Goal: Obtain resource: Download file/media

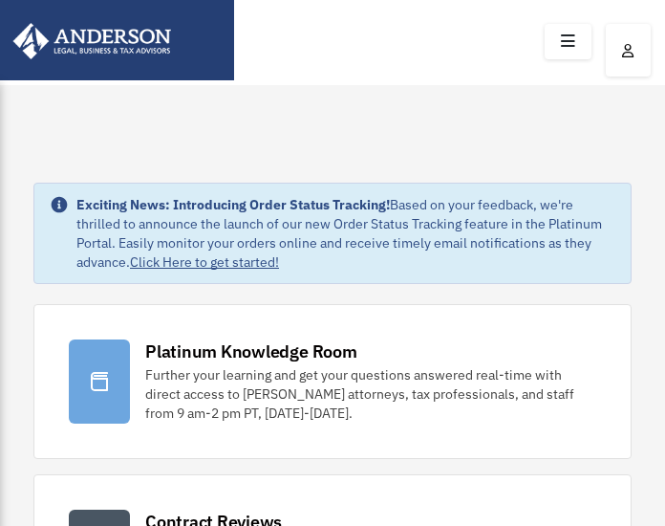
click at [587, 43] on link at bounding box center [568, 41] width 47 height 35
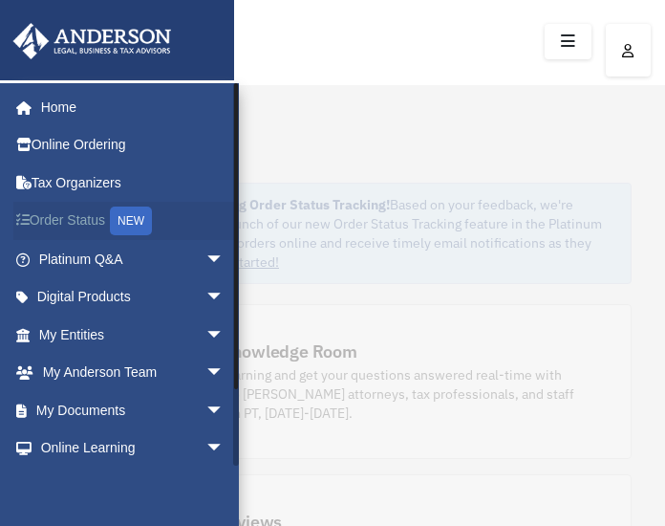
scroll to position [55, 0]
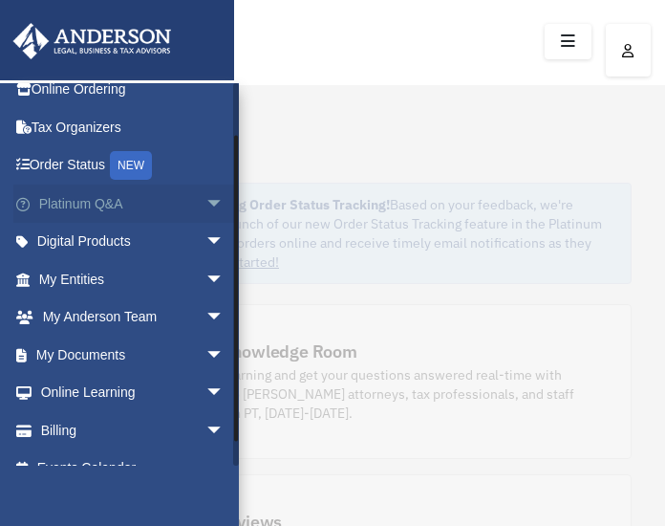
click at [205, 204] on span "arrow_drop_down" at bounding box center [224, 203] width 38 height 39
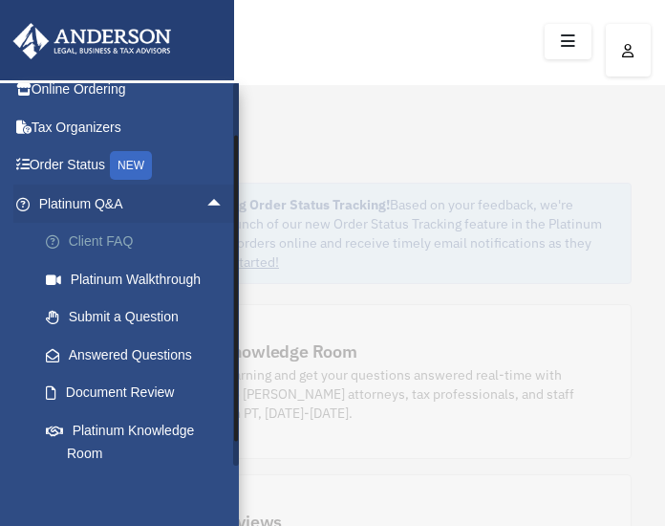
click at [202, 223] on link "Client FAQ" at bounding box center [140, 242] width 226 height 38
click at [205, 201] on span "arrow_drop_up" at bounding box center [224, 203] width 38 height 39
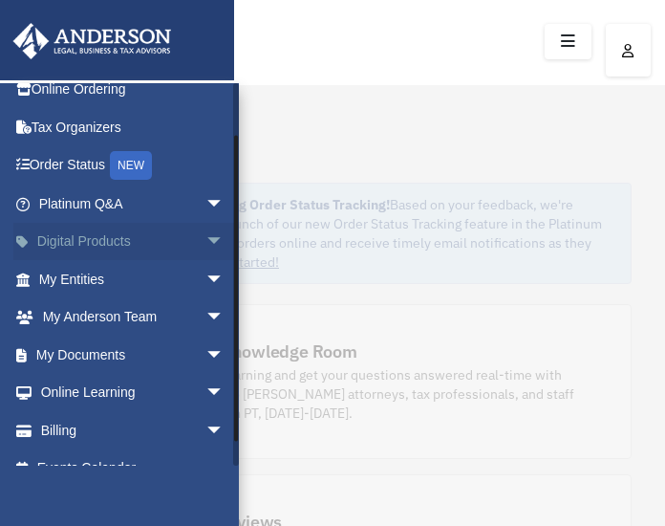
click at [205, 228] on span "arrow_drop_down" at bounding box center [224, 242] width 38 height 39
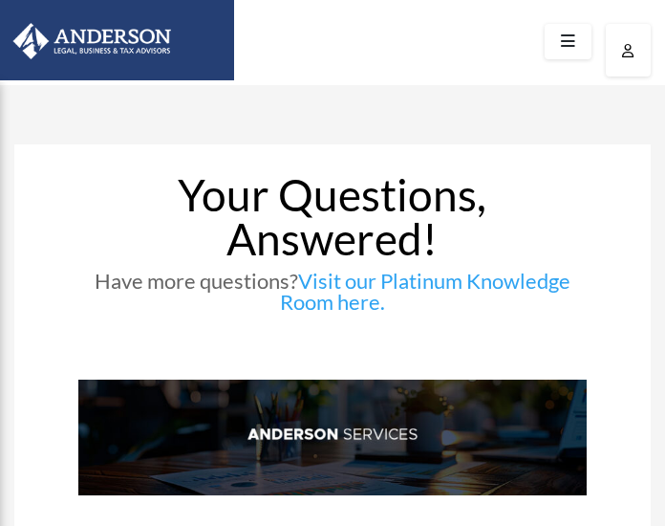
click at [568, 47] on icon at bounding box center [568, 42] width 28 height 30
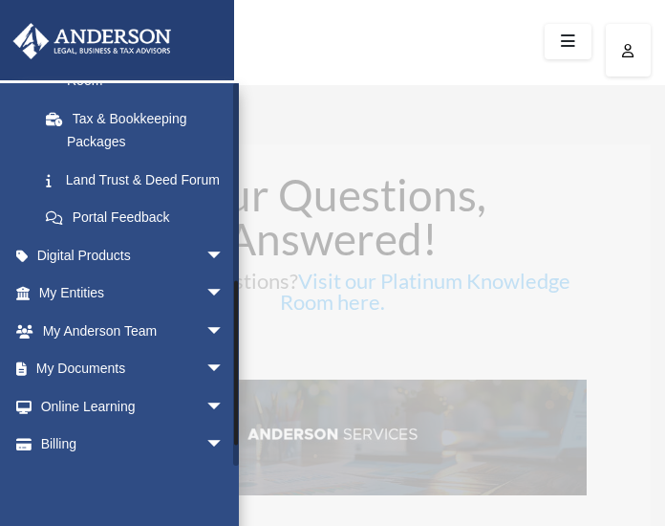
scroll to position [464, 0]
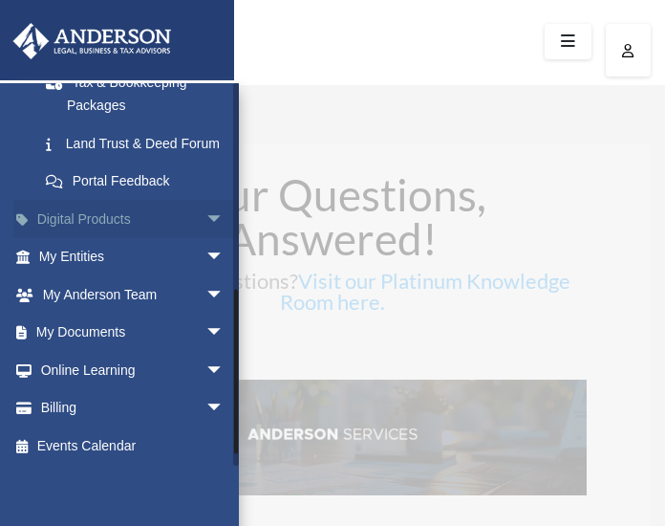
click at [205, 239] on span "arrow_drop_down" at bounding box center [224, 219] width 38 height 39
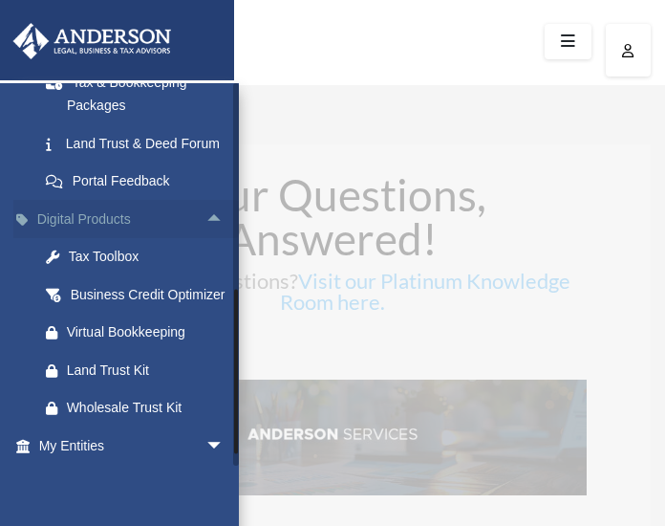
click at [205, 239] on span "arrow_drop_up" at bounding box center [224, 219] width 38 height 39
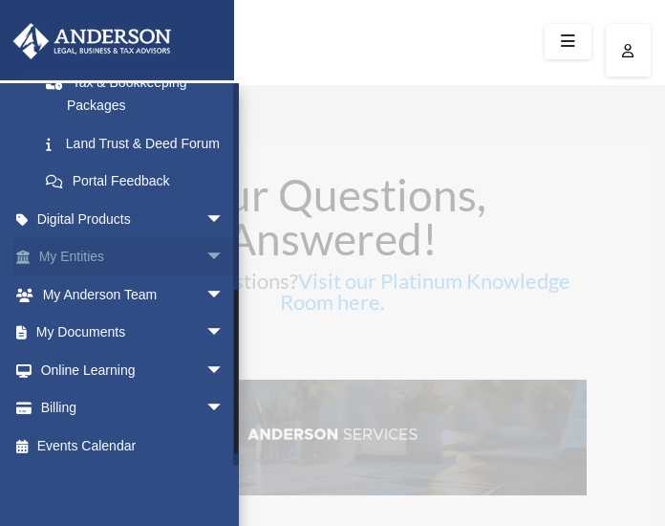
click at [205, 268] on span "arrow_drop_down" at bounding box center [224, 257] width 38 height 39
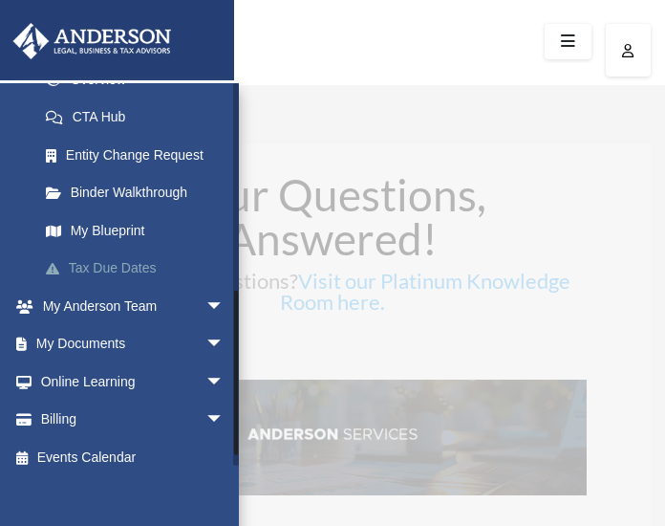
scroll to position [682, 0]
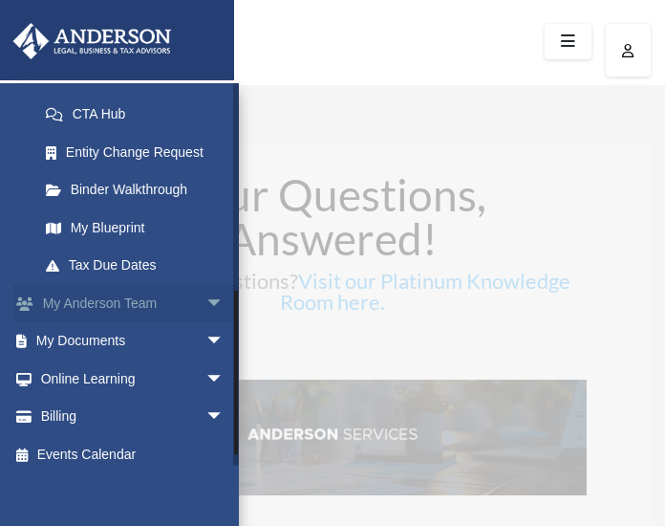
click at [205, 323] on span "arrow_drop_down" at bounding box center [224, 303] width 38 height 39
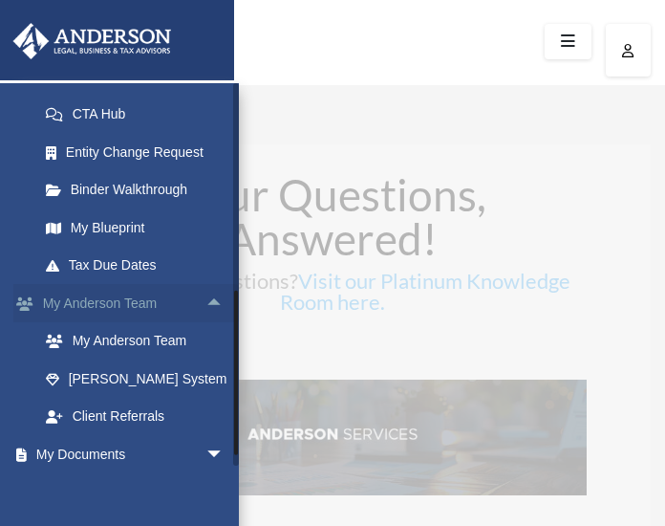
click at [205, 323] on span "arrow_drop_up" at bounding box center [224, 303] width 38 height 39
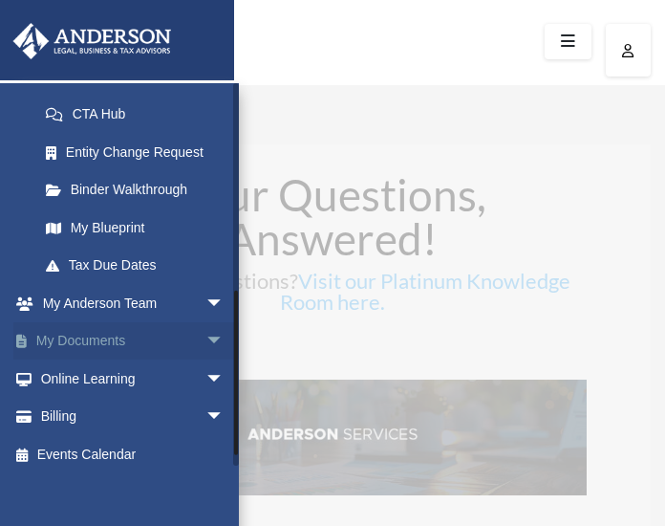
click at [205, 361] on span "arrow_drop_down" at bounding box center [224, 341] width 38 height 39
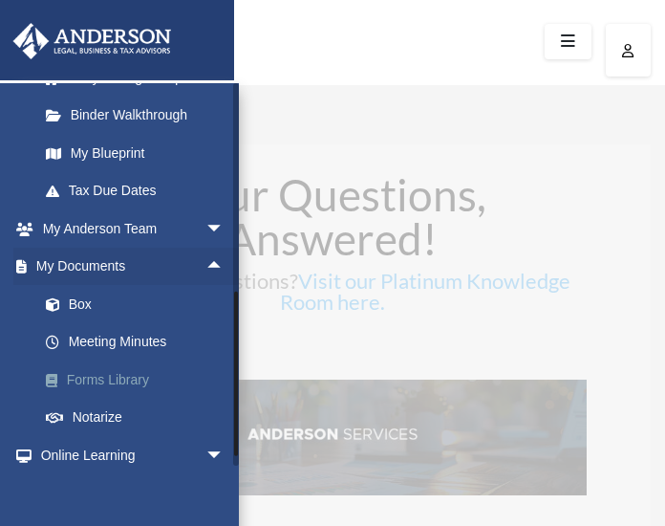
scroll to position [852, 0]
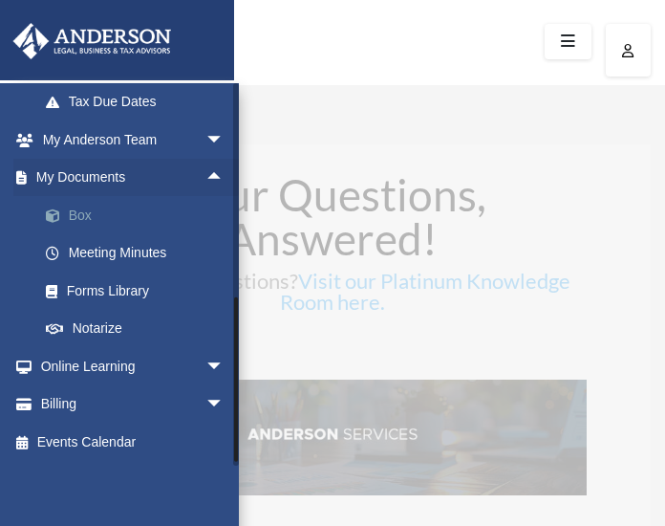
click at [83, 229] on link "Box" at bounding box center [140, 215] width 226 height 38
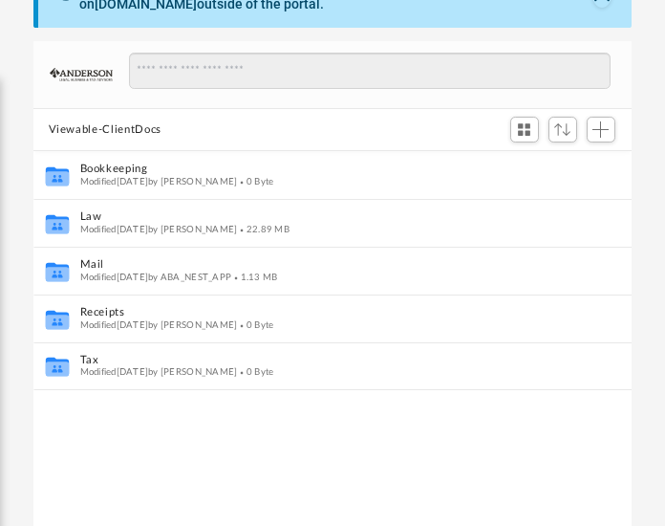
scroll to position [209, 0]
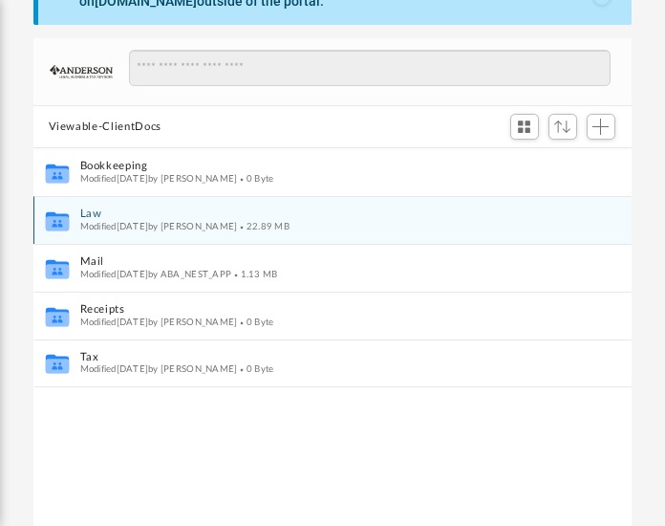
click at [59, 220] on icon "grid" at bounding box center [56, 220] width 23 height 19
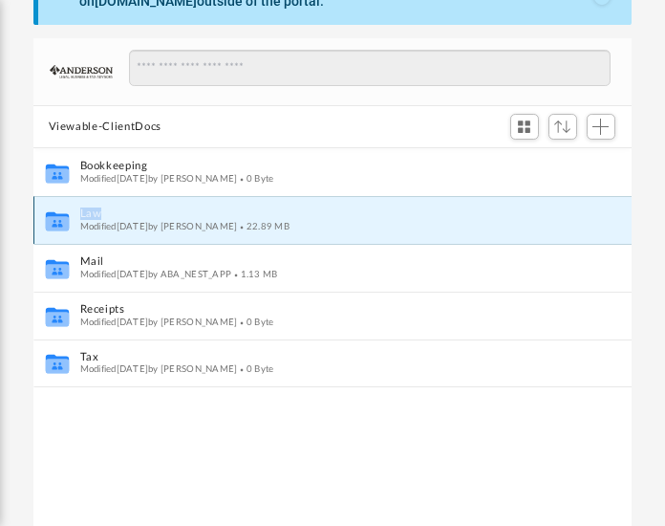
click at [59, 220] on icon "grid" at bounding box center [56, 220] width 23 height 19
click at [73, 221] on div "Collaborated Folder Law Modified Thu Aug 21 2025 by Fe Fernandez 22.89 MB" at bounding box center [332, 220] width 598 height 48
click at [66, 218] on icon "grid" at bounding box center [56, 223] width 23 height 14
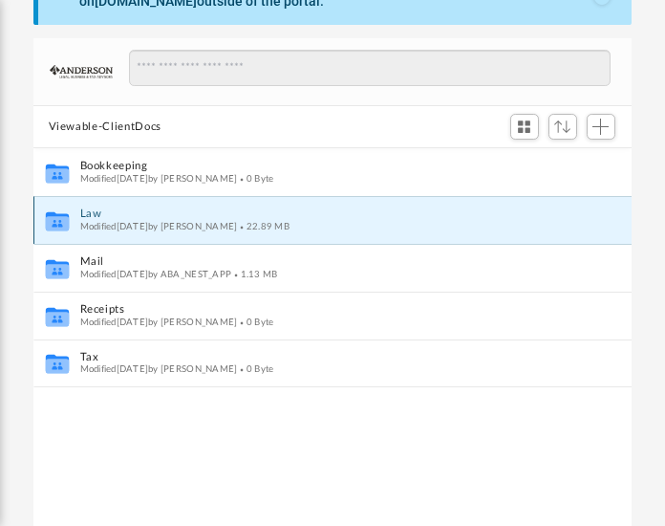
click at [64, 218] on icon "grid" at bounding box center [56, 223] width 23 height 14
click at [172, 222] on span "Modified Thu Aug 21 2025 by Fe Fernandez" at bounding box center [158, 227] width 158 height 10
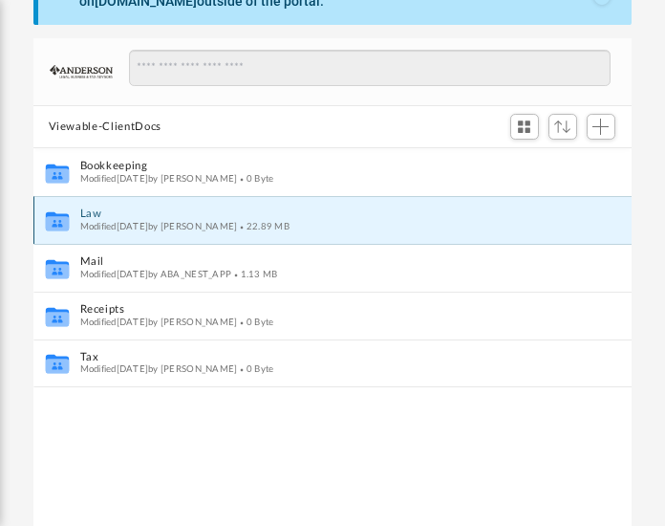
click at [469, 215] on button "Law" at bounding box center [319, 214] width 480 height 12
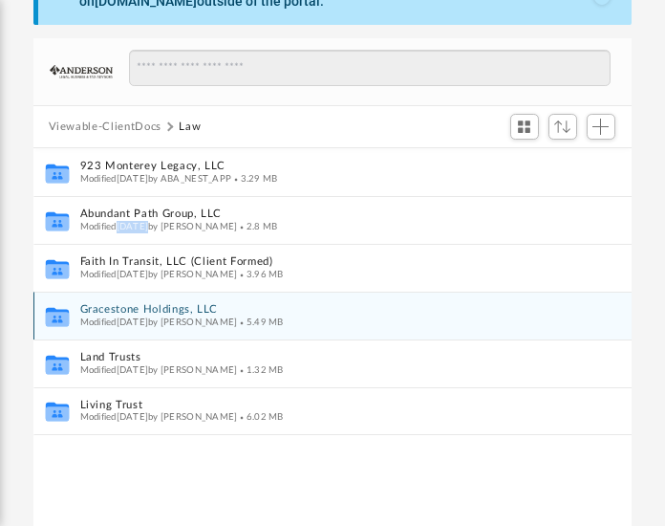
click at [148, 304] on button "Gracestone Holdings, LLC" at bounding box center [319, 310] width 480 height 12
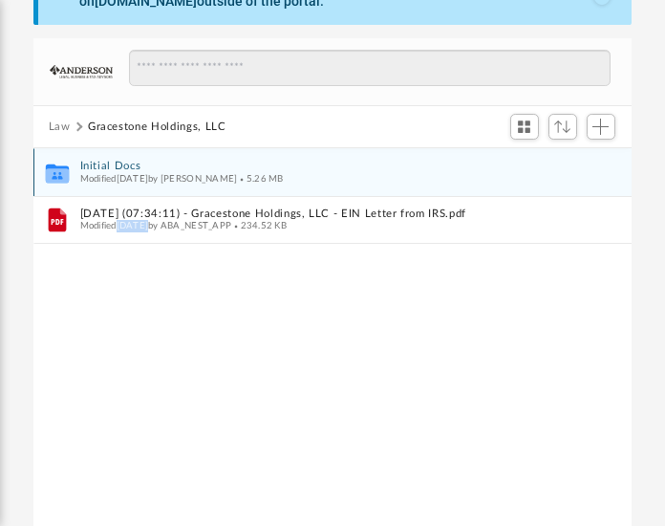
click at [97, 161] on button "Initial Docs" at bounding box center [319, 167] width 480 height 12
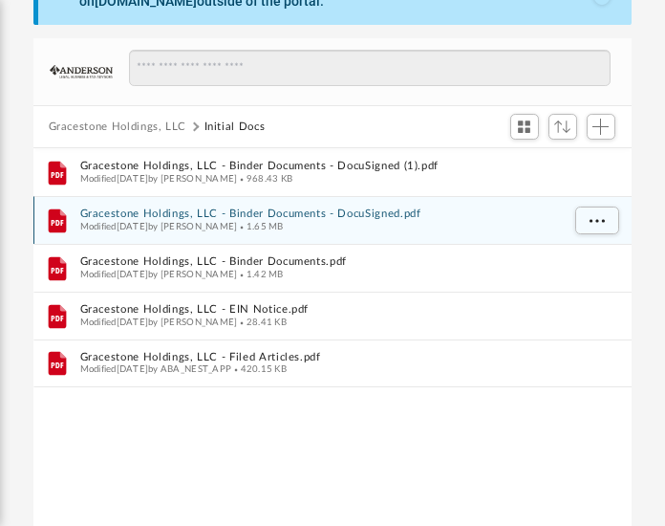
click at [333, 205] on div "File Gracestone Holdings, LLC - Binder Documents - DocuSigned.pdf Modified Tue …" at bounding box center [332, 220] width 598 height 48
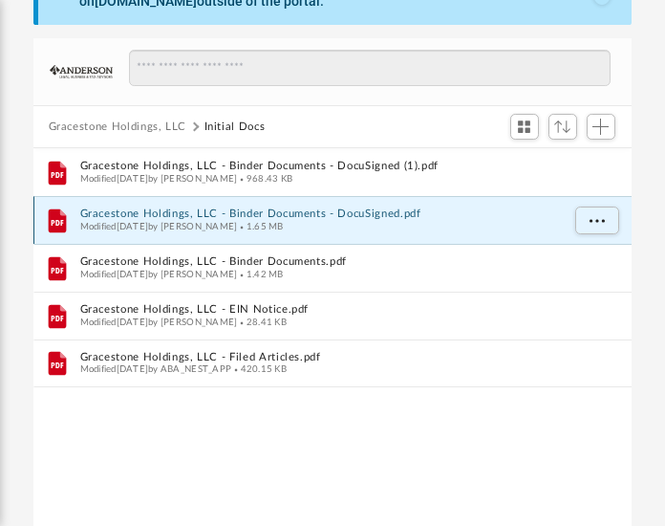
click at [319, 218] on button "Gracestone Holdings, LLC - Binder Documents - DocuSigned.pdf" at bounding box center [319, 214] width 480 height 12
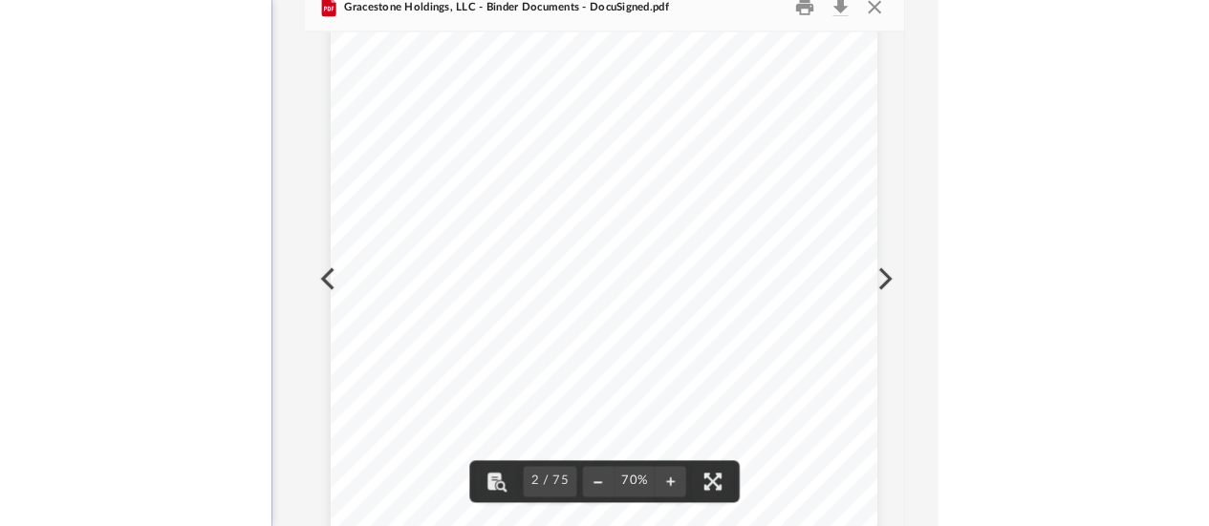
scroll to position [820, 0]
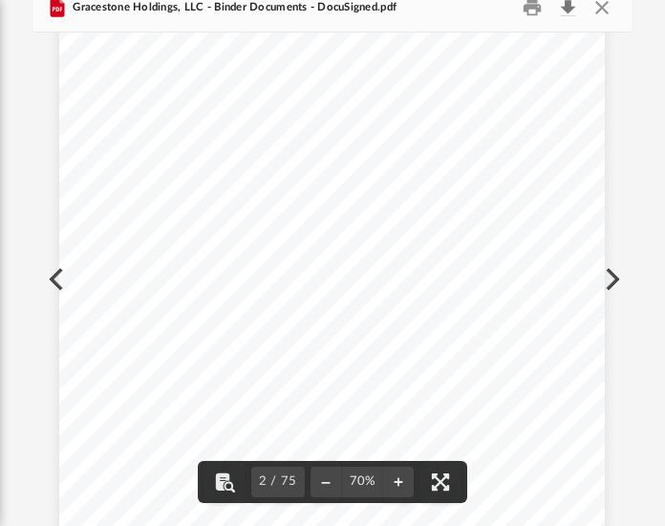
click at [564, 5] on button "Download" at bounding box center [567, 7] width 34 height 30
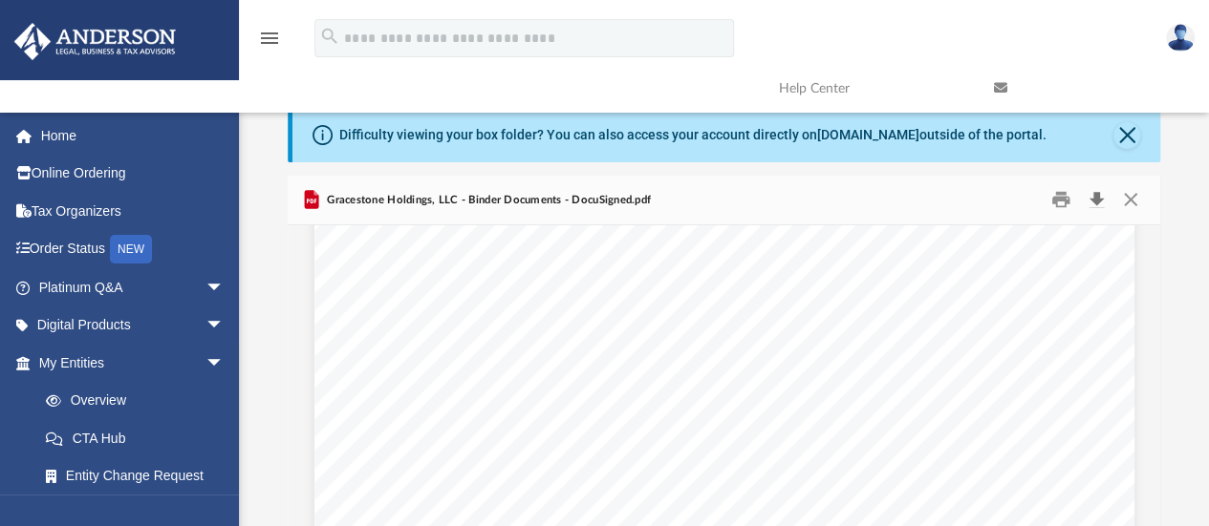
scroll to position [4809, 0]
click at [664, 207] on button "Close" at bounding box center [1130, 200] width 34 height 30
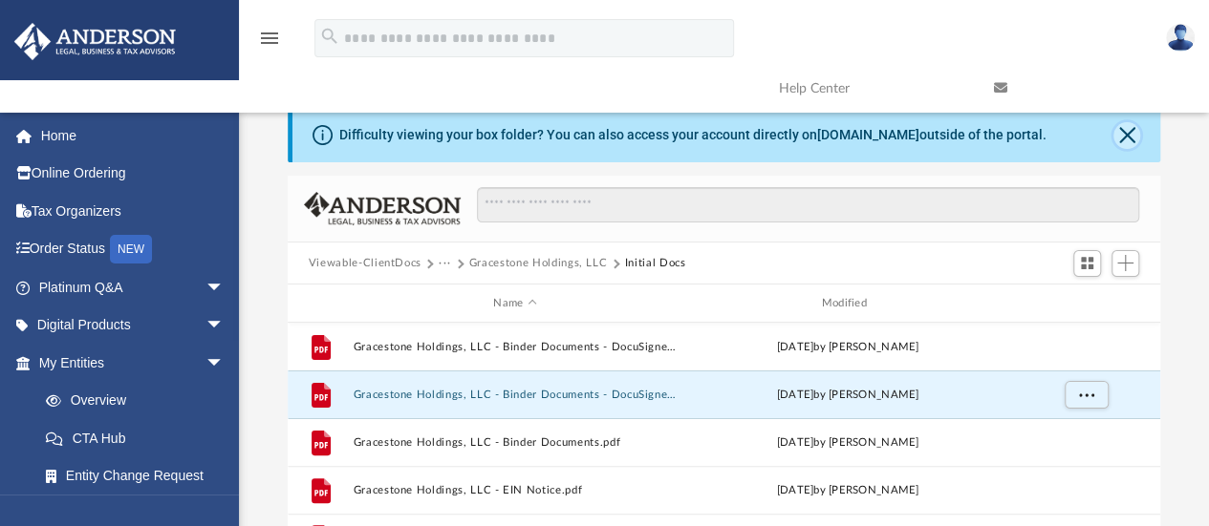
click at [664, 138] on button "Close" at bounding box center [1126, 135] width 27 height 27
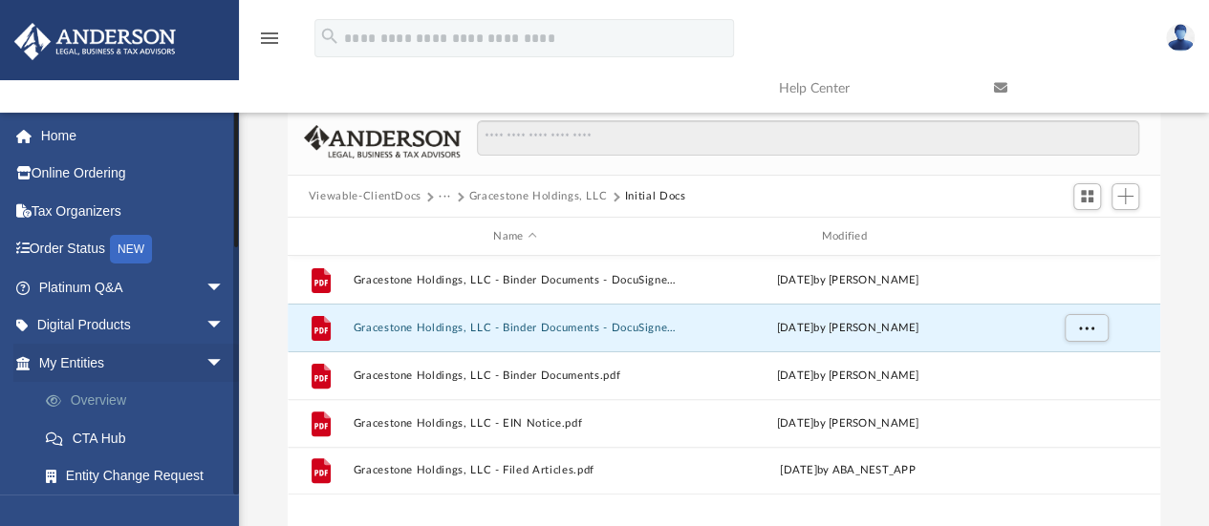
click at [128, 395] on link "Overview" at bounding box center [140, 401] width 226 height 38
click at [123, 428] on link "CTA Hub" at bounding box center [140, 438] width 226 height 38
click at [83, 340] on link "Digital Products arrow_drop_down" at bounding box center [133, 326] width 240 height 38
click at [205, 321] on span "arrow_drop_down" at bounding box center [224, 326] width 38 height 39
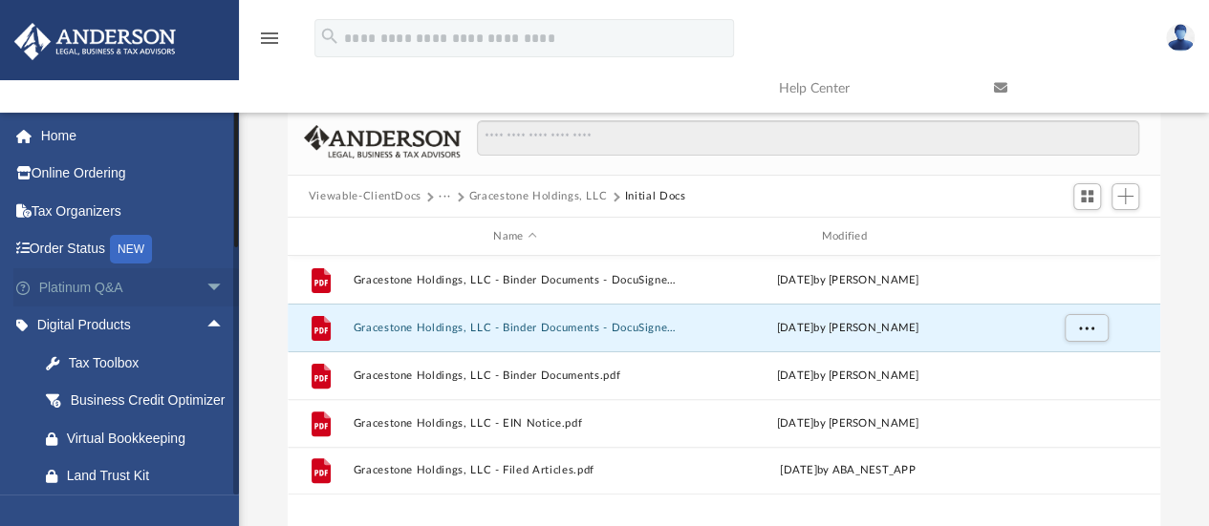
click at [205, 277] on span "arrow_drop_down" at bounding box center [224, 288] width 38 height 39
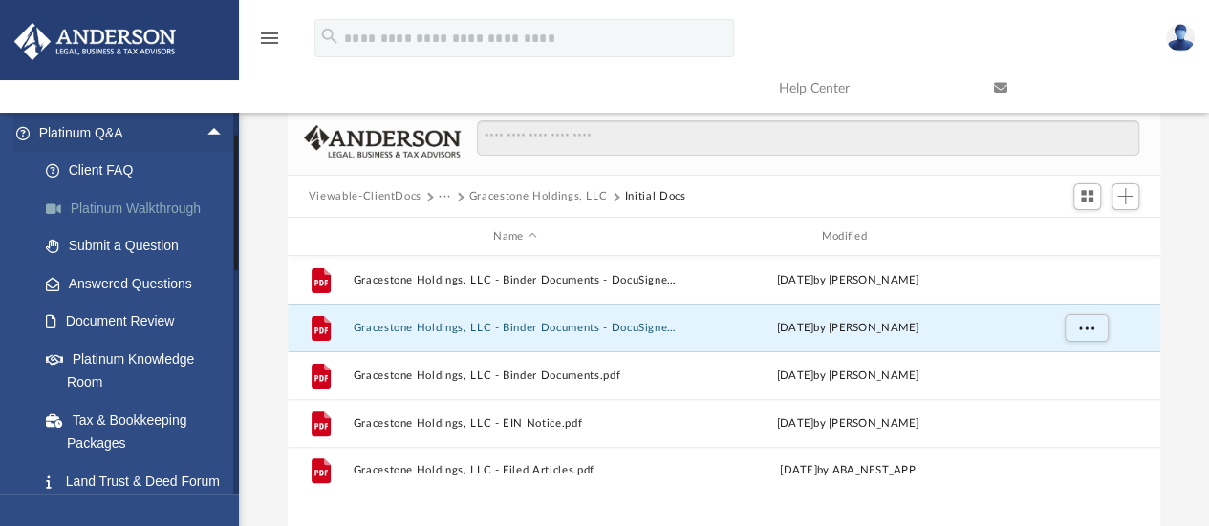
scroll to position [183, 0]
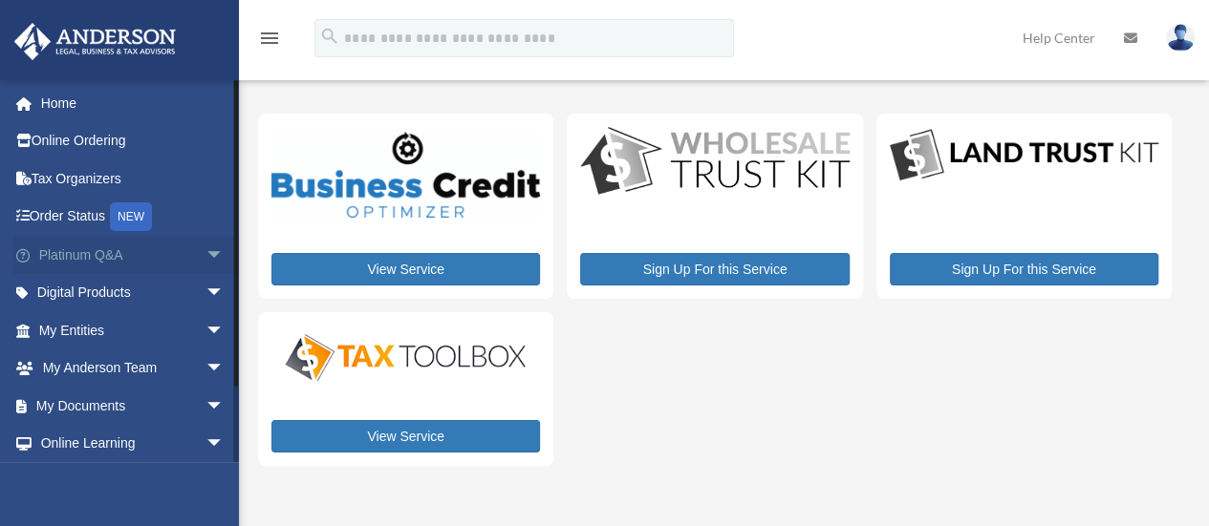
click at [205, 253] on span "arrow_drop_down" at bounding box center [224, 255] width 38 height 39
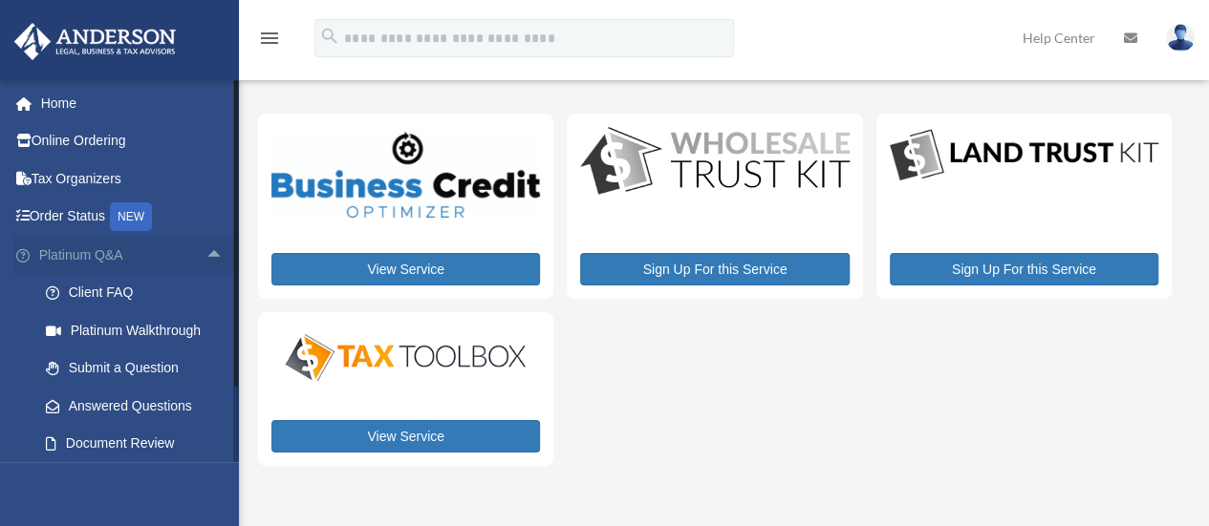
click at [205, 251] on span "arrow_drop_up" at bounding box center [224, 255] width 38 height 39
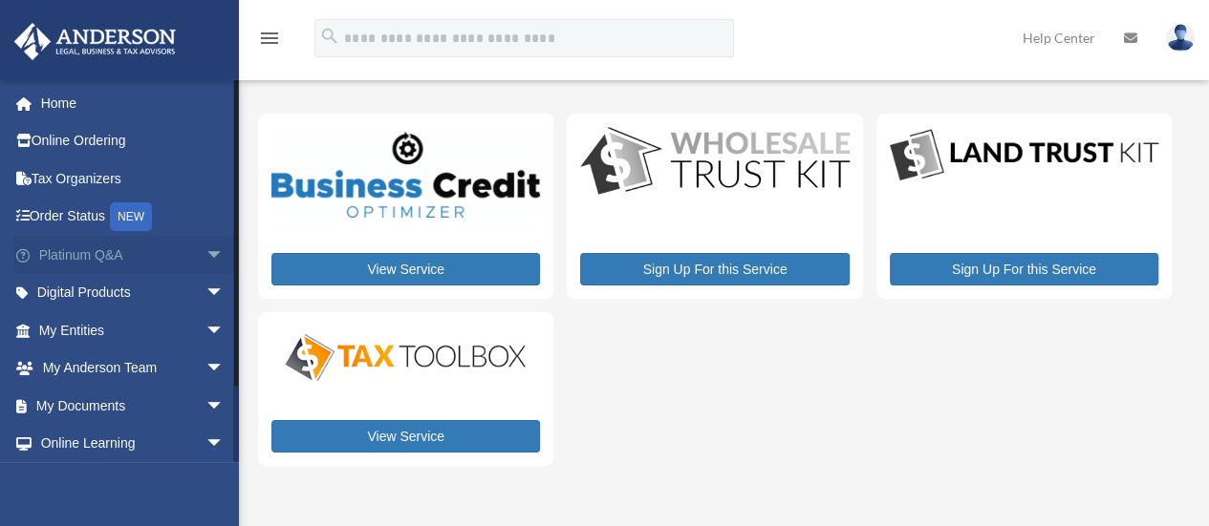
click at [170, 265] on link "Platinum Q&A arrow_drop_down" at bounding box center [133, 255] width 240 height 38
click at [205, 262] on span "arrow_drop_down" at bounding box center [224, 255] width 38 height 39
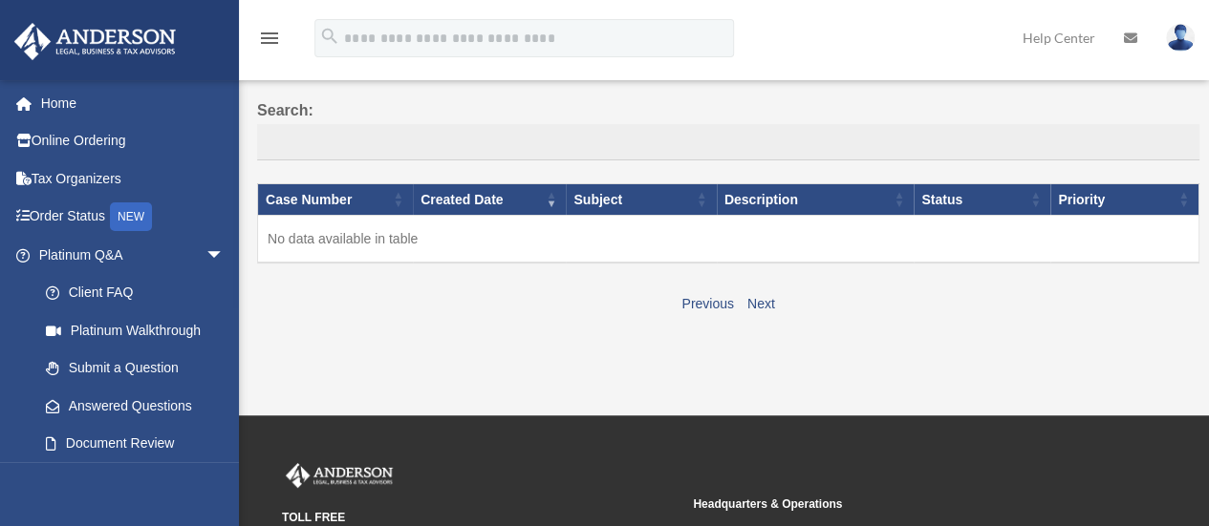
scroll to position [130, 0]
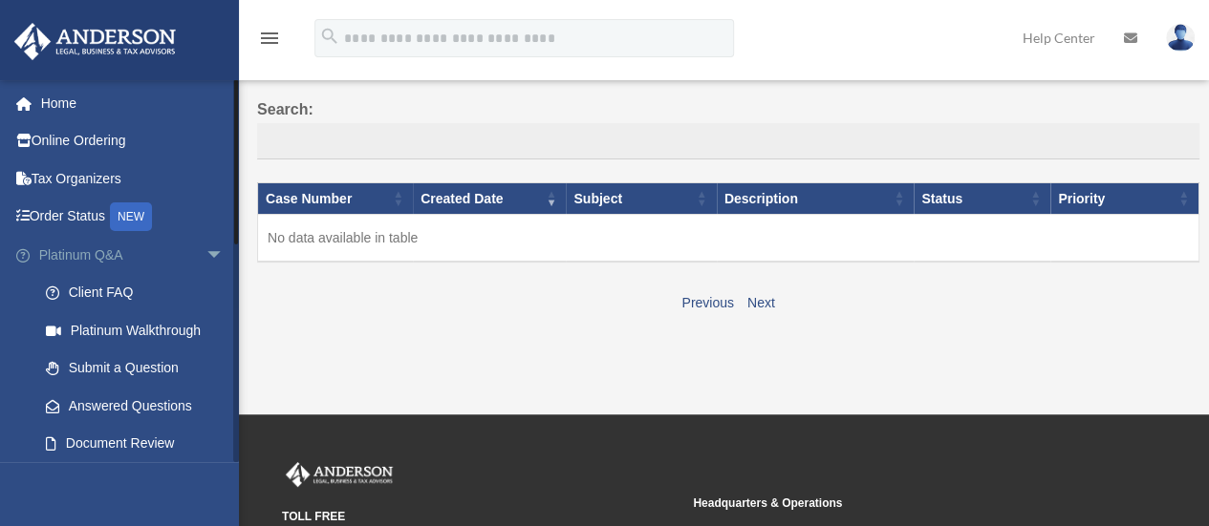
click at [205, 252] on span "arrow_drop_down" at bounding box center [224, 255] width 38 height 39
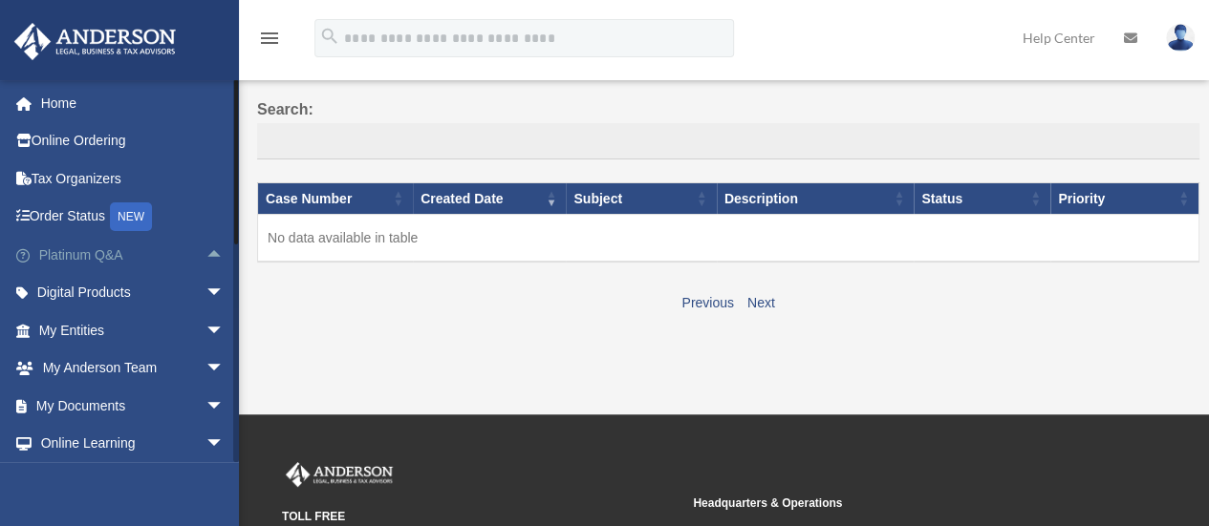
click at [205, 252] on span "arrow_drop_up" at bounding box center [224, 255] width 38 height 39
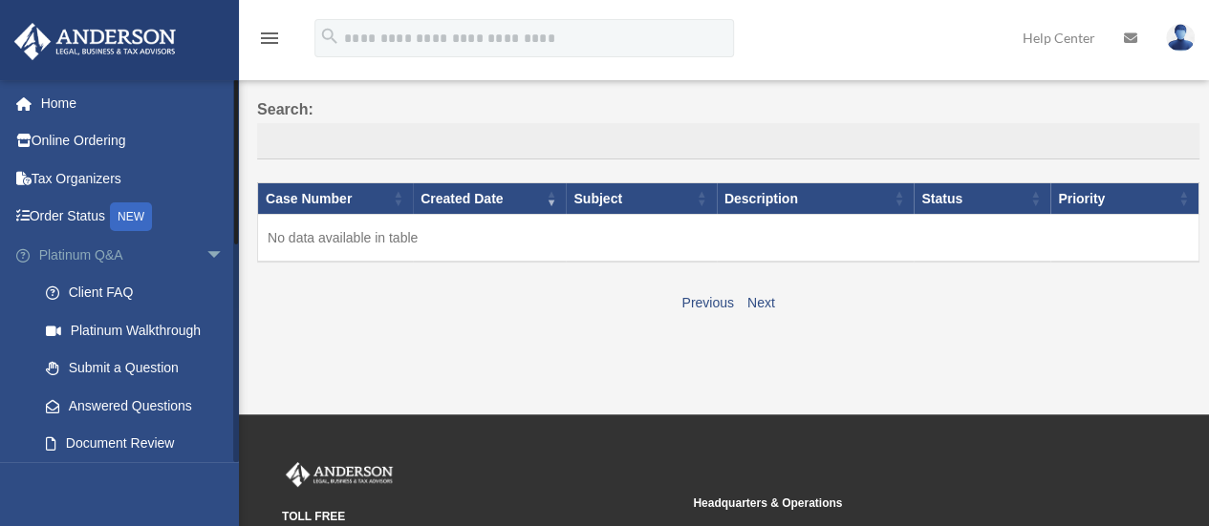
click at [205, 259] on span "arrow_drop_down" at bounding box center [224, 255] width 38 height 39
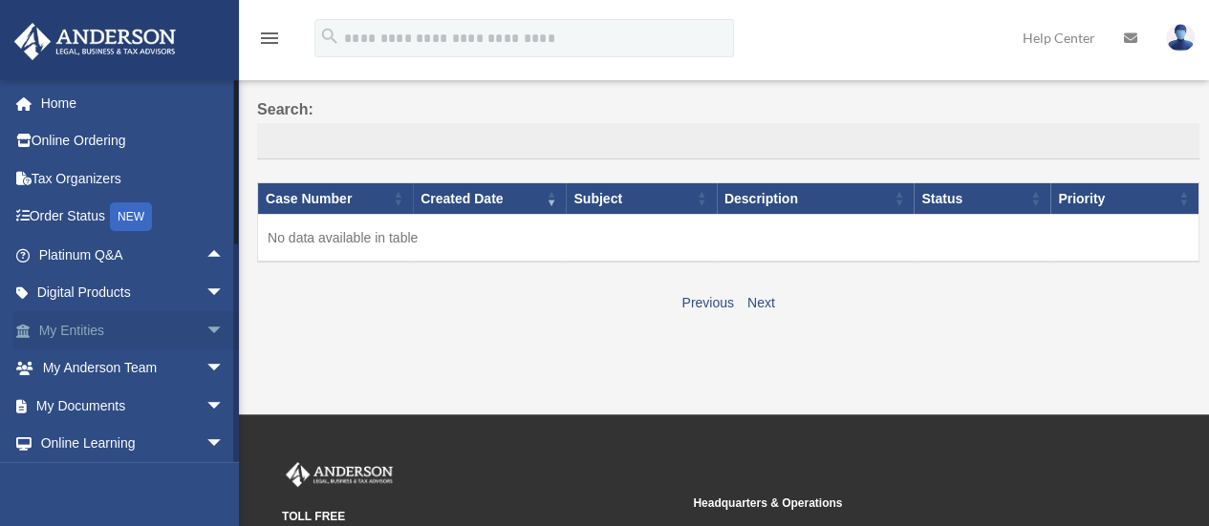
click at [205, 328] on span "arrow_drop_down" at bounding box center [224, 331] width 38 height 39
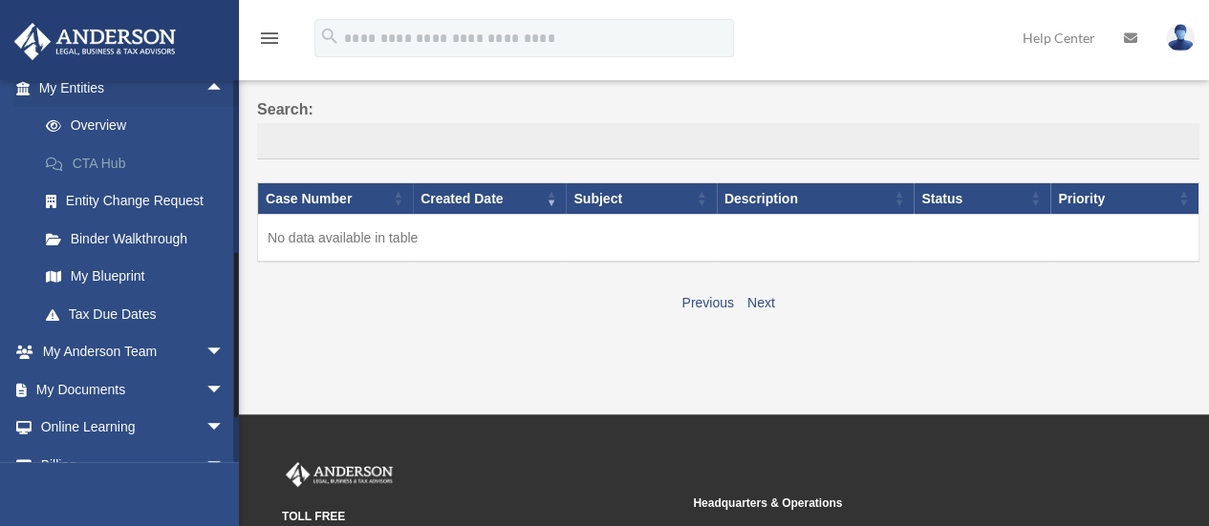
scroll to position [246, 0]
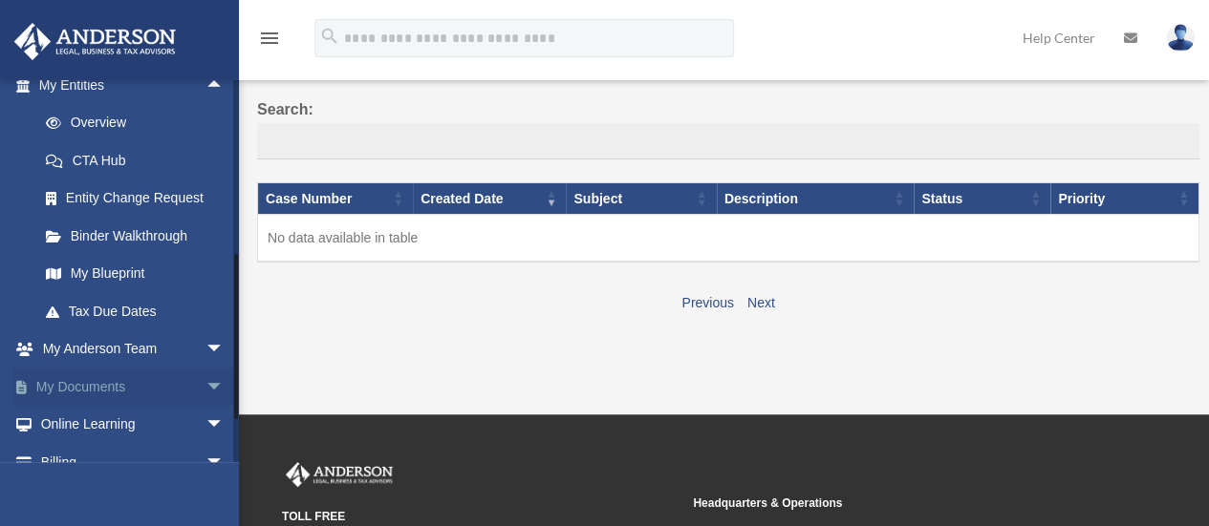
click at [205, 383] on span "arrow_drop_down" at bounding box center [224, 387] width 38 height 39
click at [145, 408] on link "Box" at bounding box center [140, 425] width 226 height 38
click at [94, 413] on link "Box" at bounding box center [140, 425] width 226 height 38
click at [107, 424] on link "Box" at bounding box center [140, 425] width 226 height 38
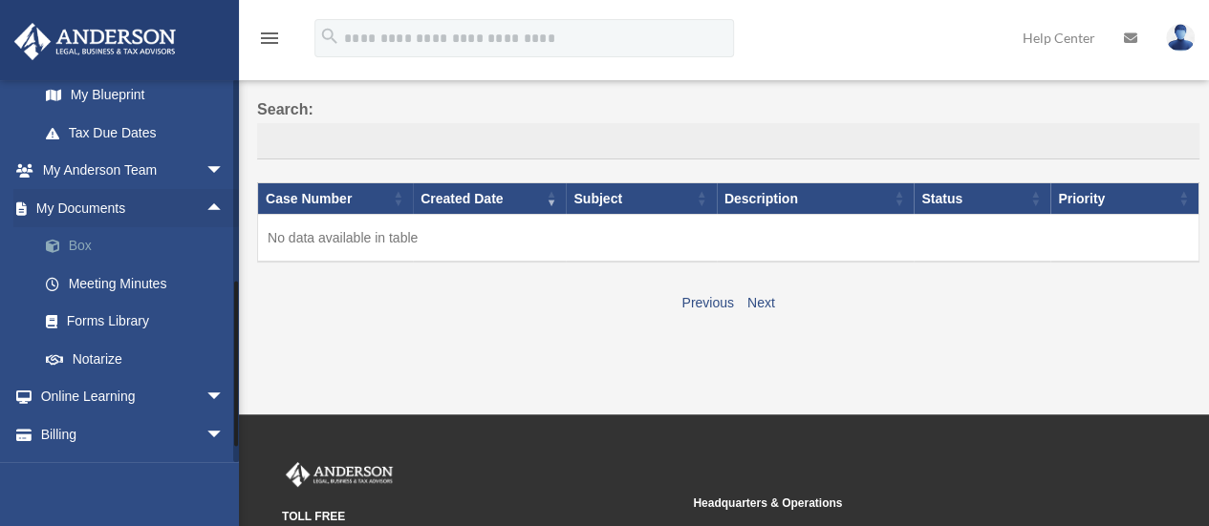
scroll to position [425, 0]
click at [121, 257] on link "Box" at bounding box center [140, 245] width 226 height 38
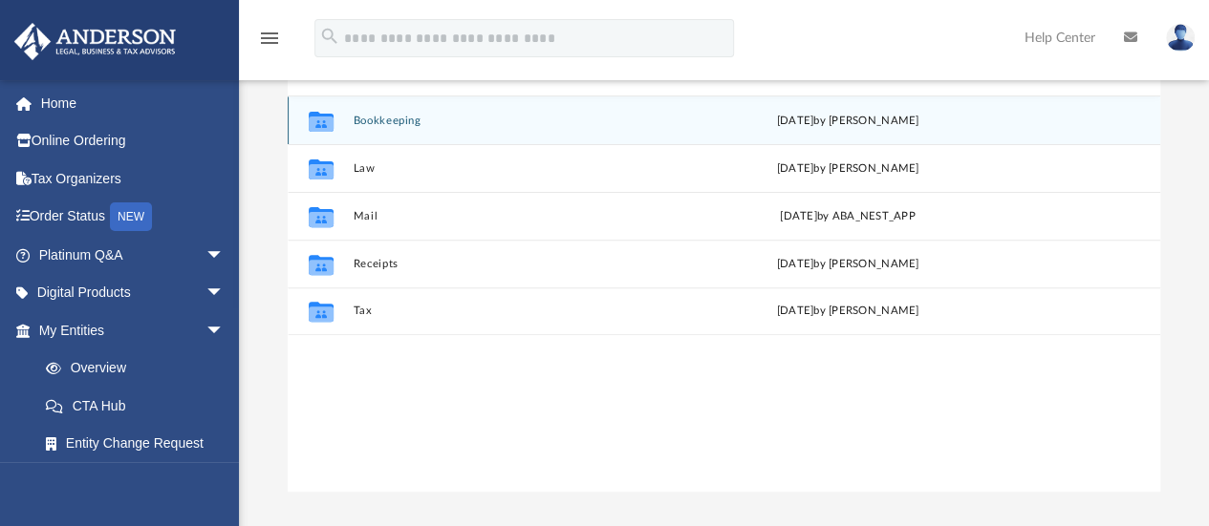
scroll to position [385, 0]
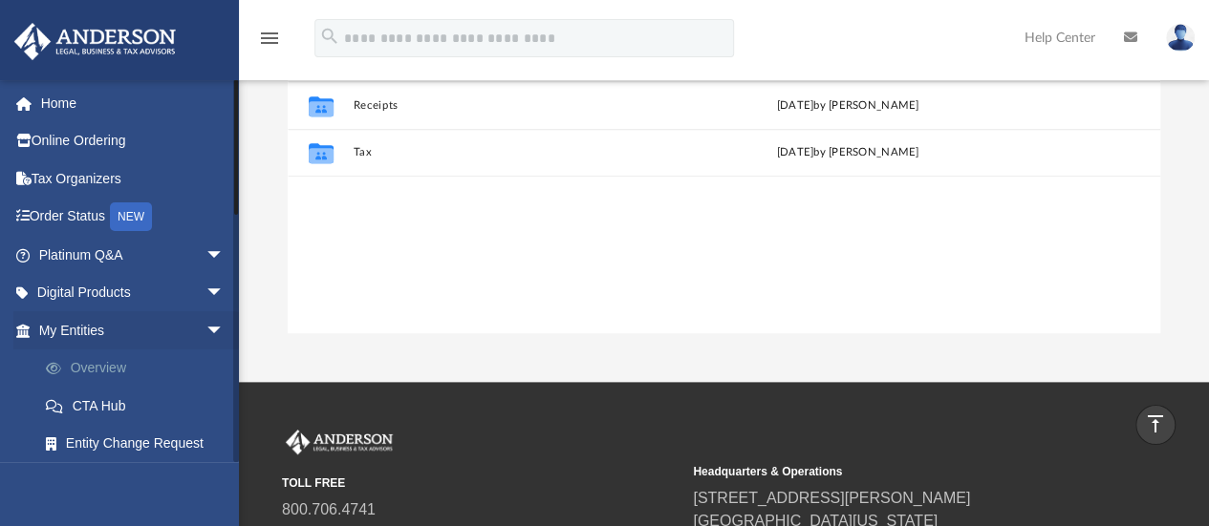
click at [98, 371] on link "Overview" at bounding box center [140, 369] width 226 height 38
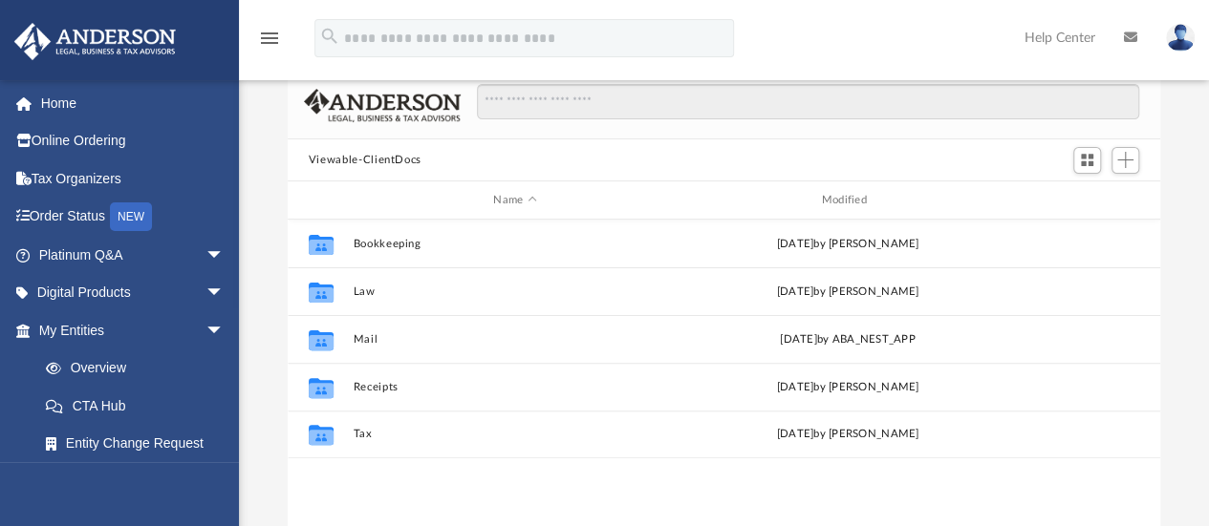
scroll to position [102, 0]
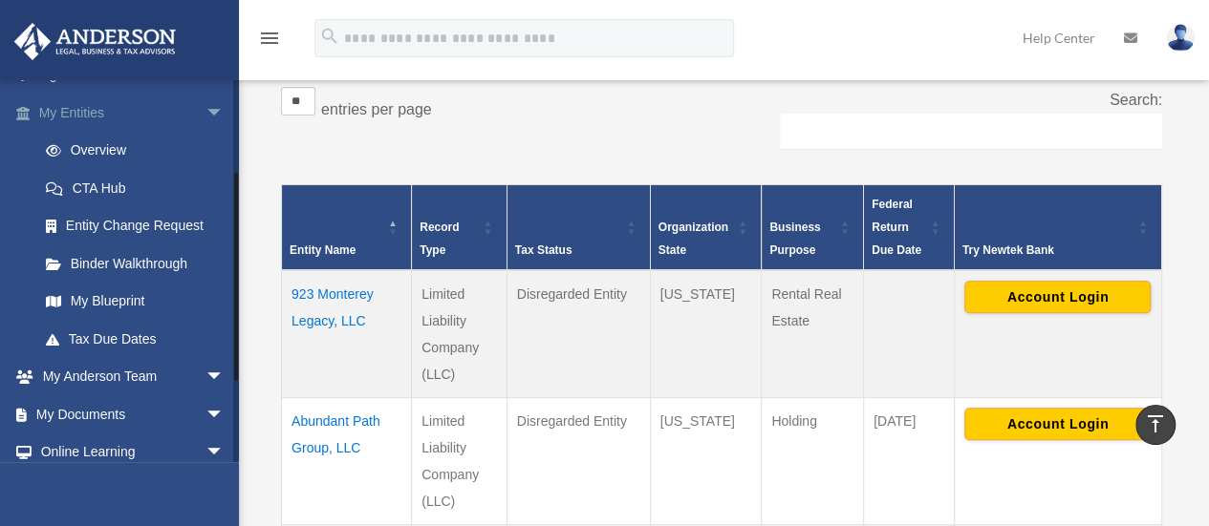
scroll to position [306, 0]
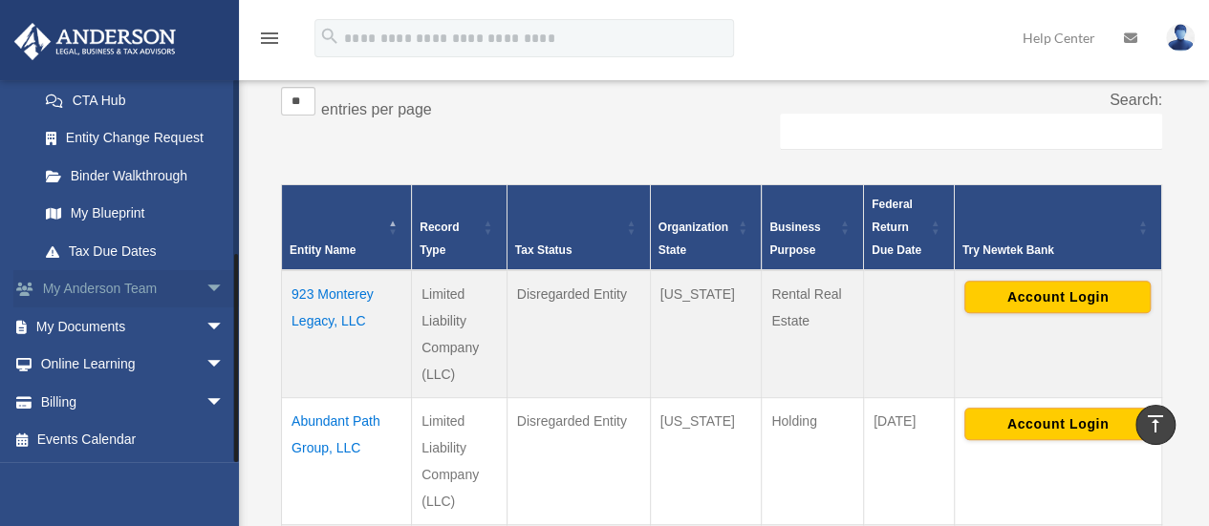
click at [205, 297] on span "arrow_drop_down" at bounding box center [224, 289] width 38 height 39
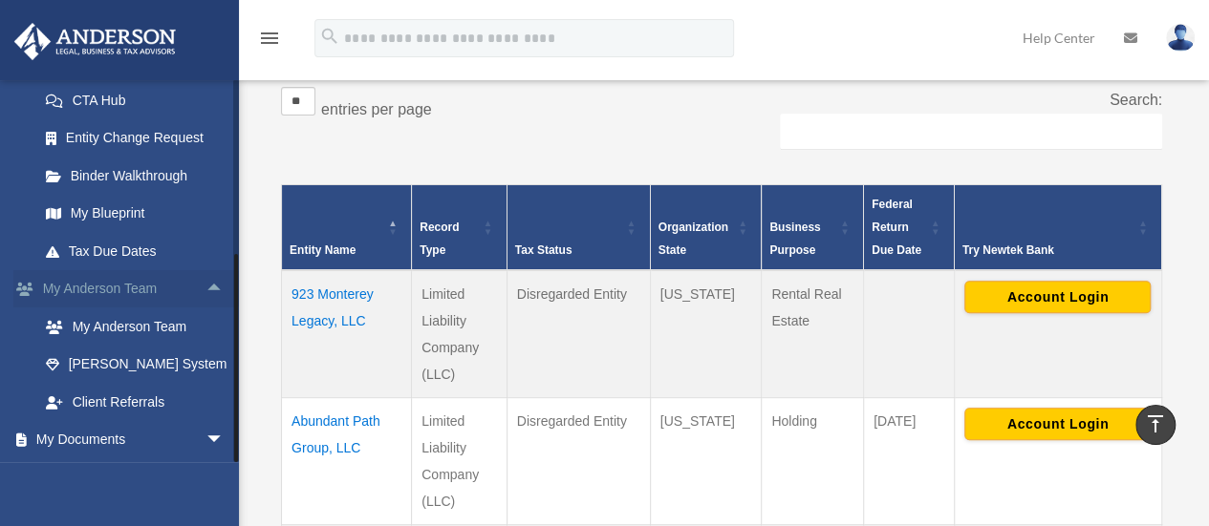
click at [205, 293] on span "arrow_drop_up" at bounding box center [224, 289] width 38 height 39
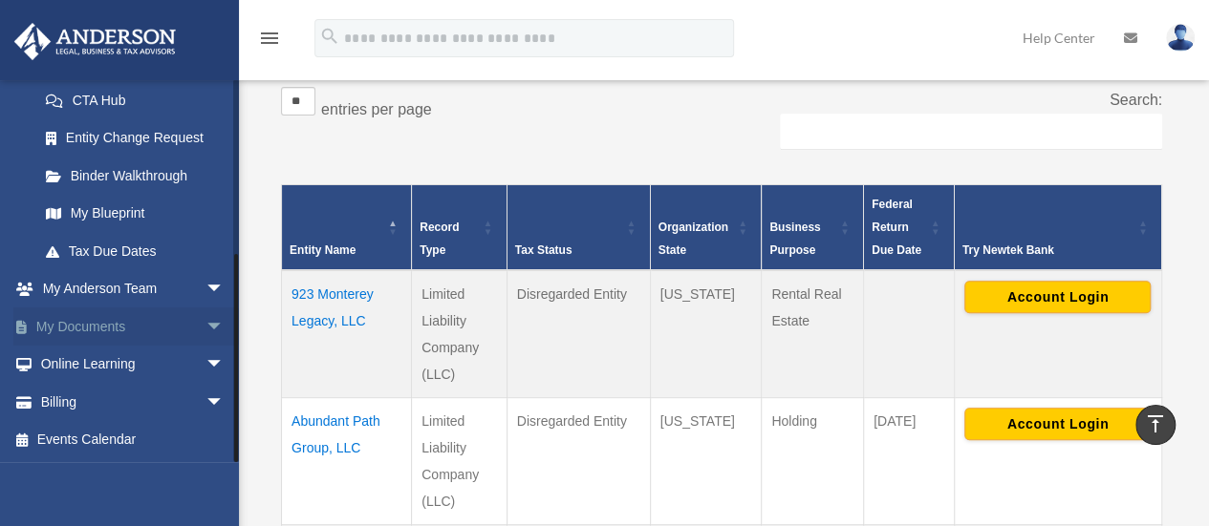
click at [205, 318] on span "arrow_drop_down" at bounding box center [224, 327] width 38 height 39
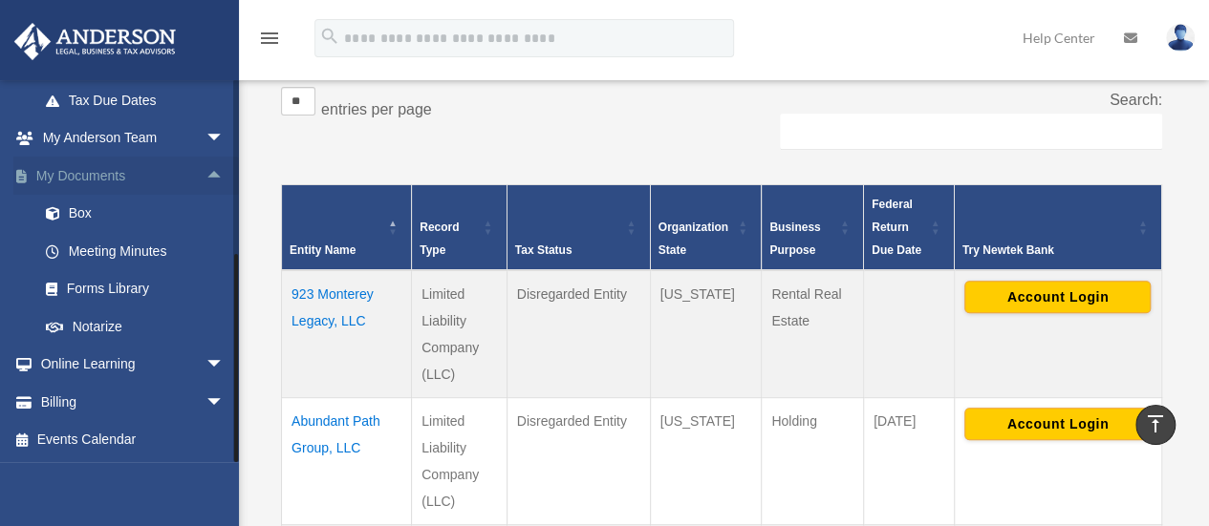
click at [205, 173] on span "arrow_drop_up" at bounding box center [224, 176] width 38 height 39
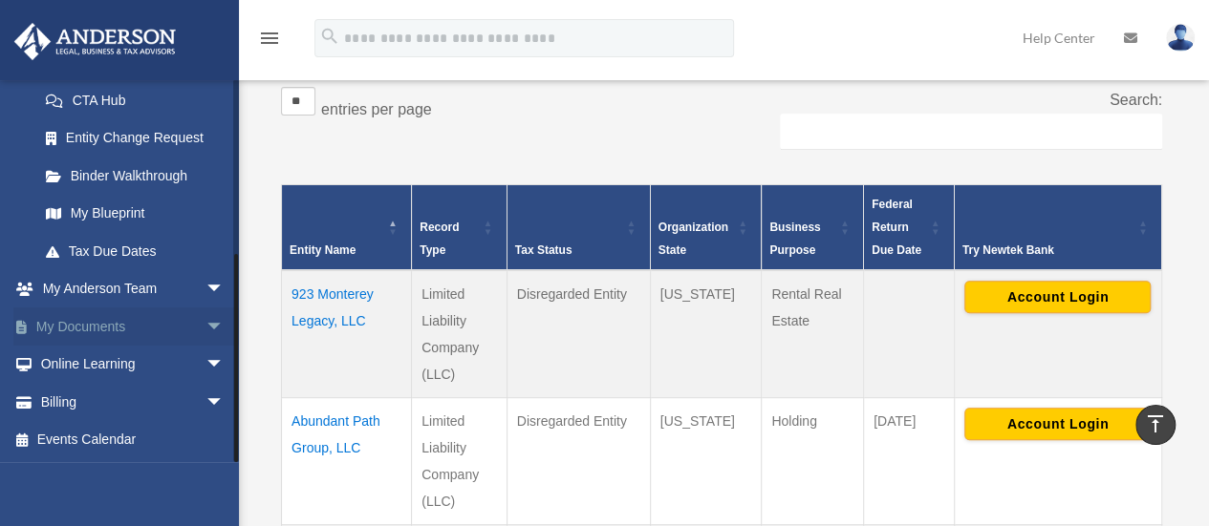
click at [205, 325] on span "arrow_drop_down" at bounding box center [224, 327] width 38 height 39
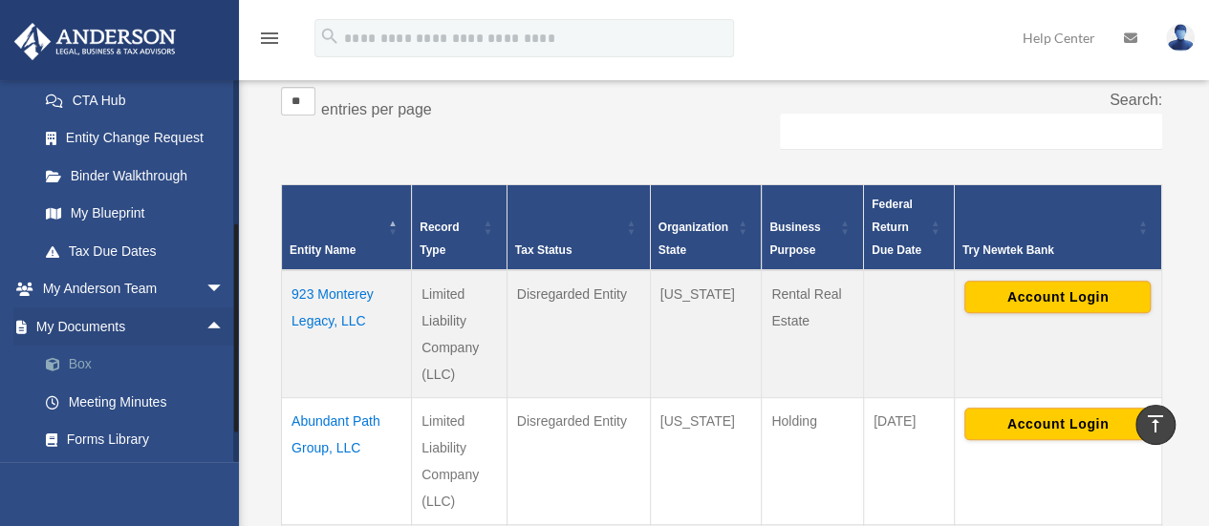
scroll to position [457, 0]
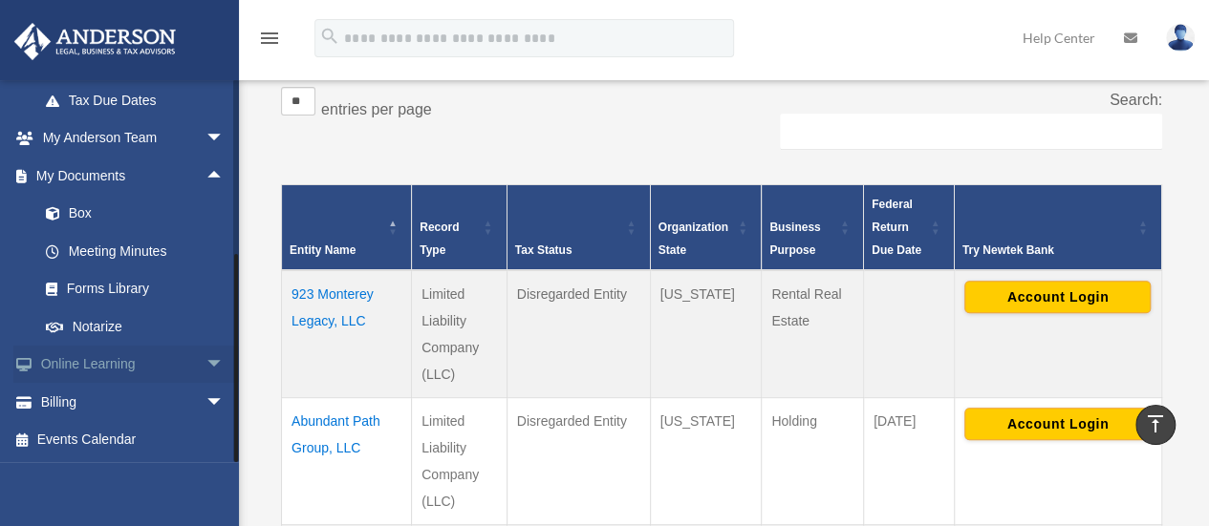
click at [205, 364] on span "arrow_drop_down" at bounding box center [224, 365] width 38 height 39
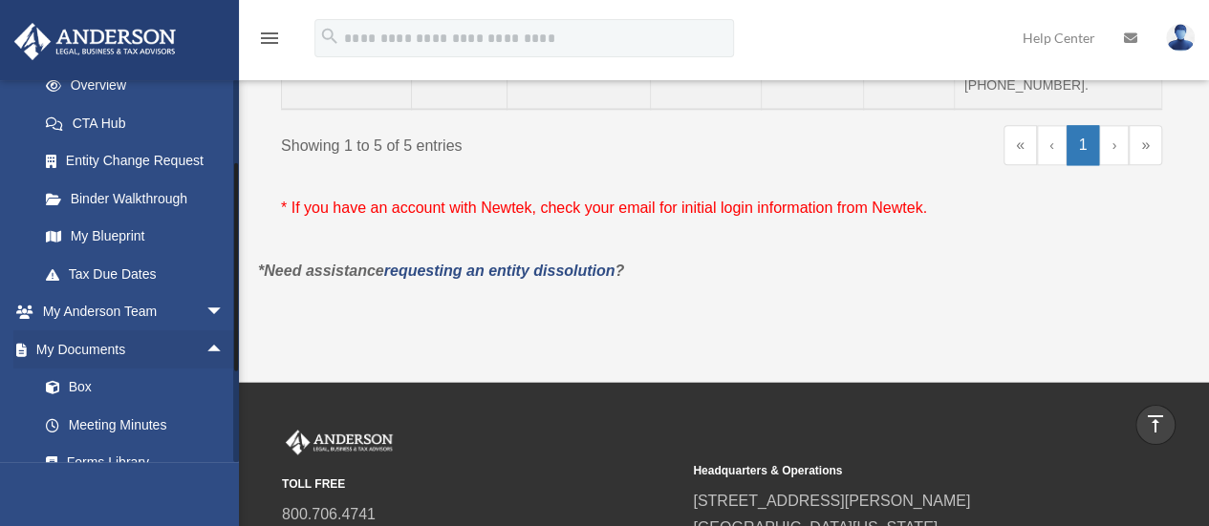
scroll to position [268, 0]
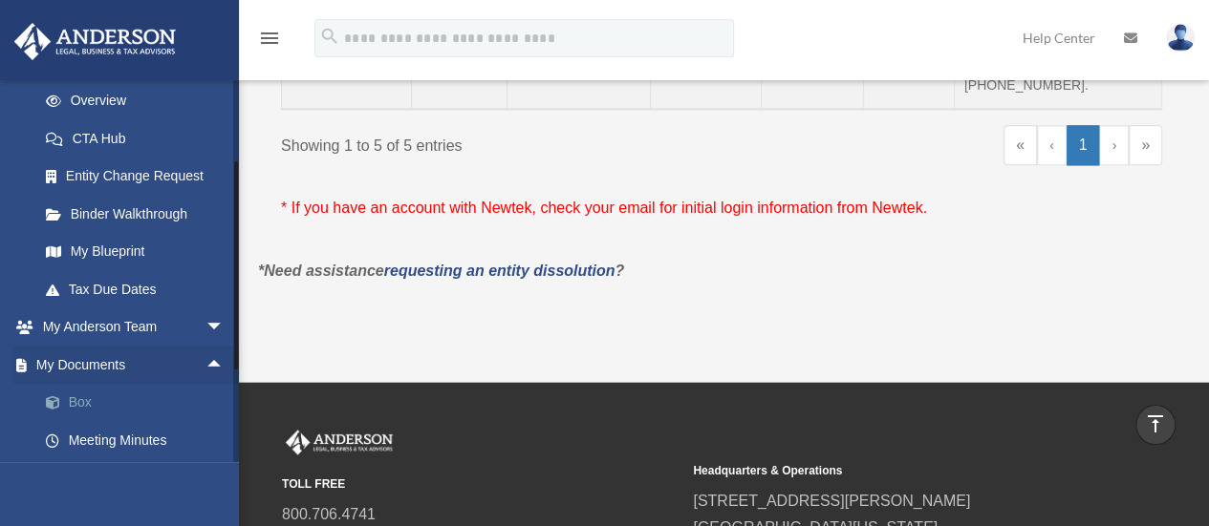
click at [102, 394] on link "Box" at bounding box center [140, 403] width 226 height 38
click at [128, 395] on link "Box" at bounding box center [140, 403] width 226 height 38
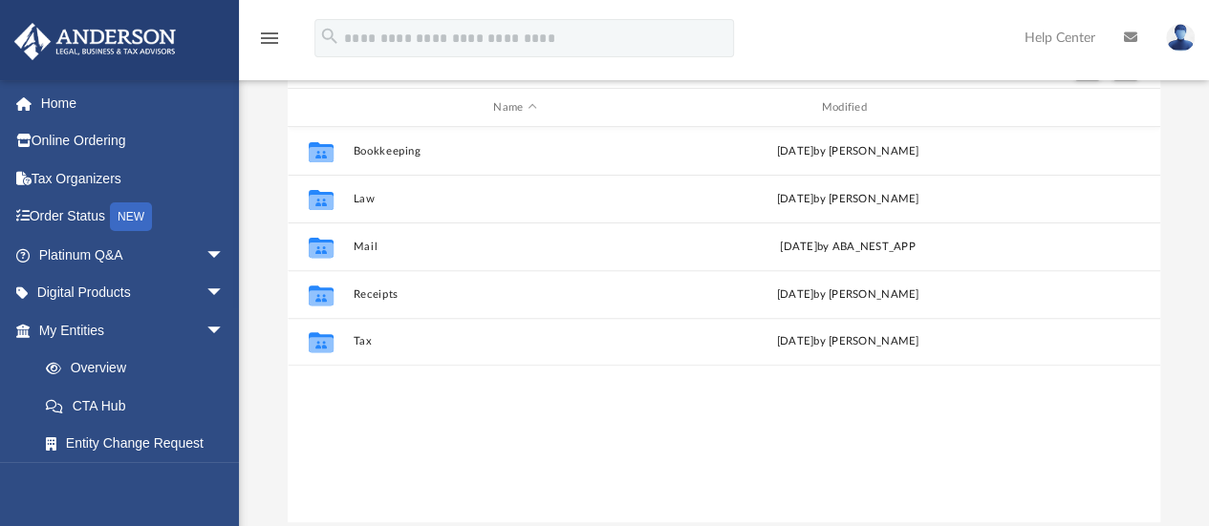
scroll to position [197, 0]
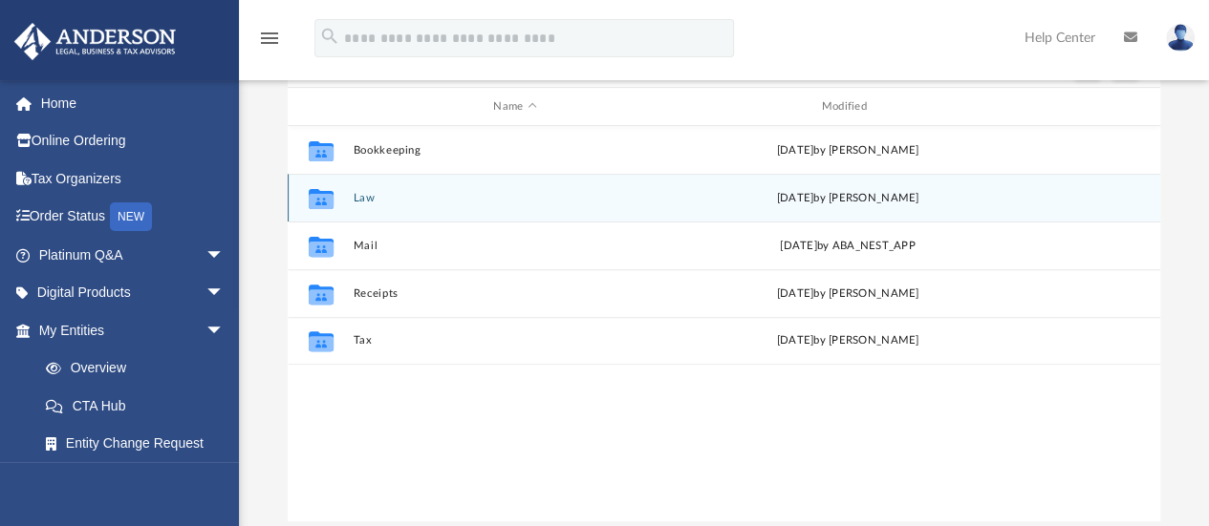
click at [342, 198] on div "Collaborated Folder" at bounding box center [321, 198] width 48 height 31
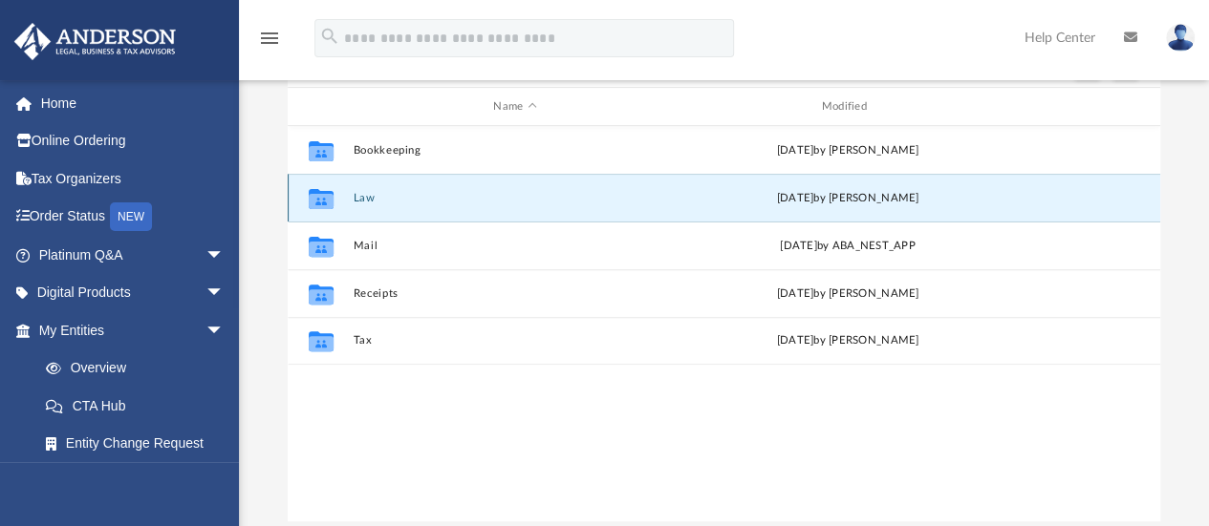
click at [350, 198] on div "Collaborated Folder Law [DATE] by [PERSON_NAME]" at bounding box center [724, 198] width 872 height 48
click at [354, 198] on button "Law" at bounding box center [515, 198] width 324 height 12
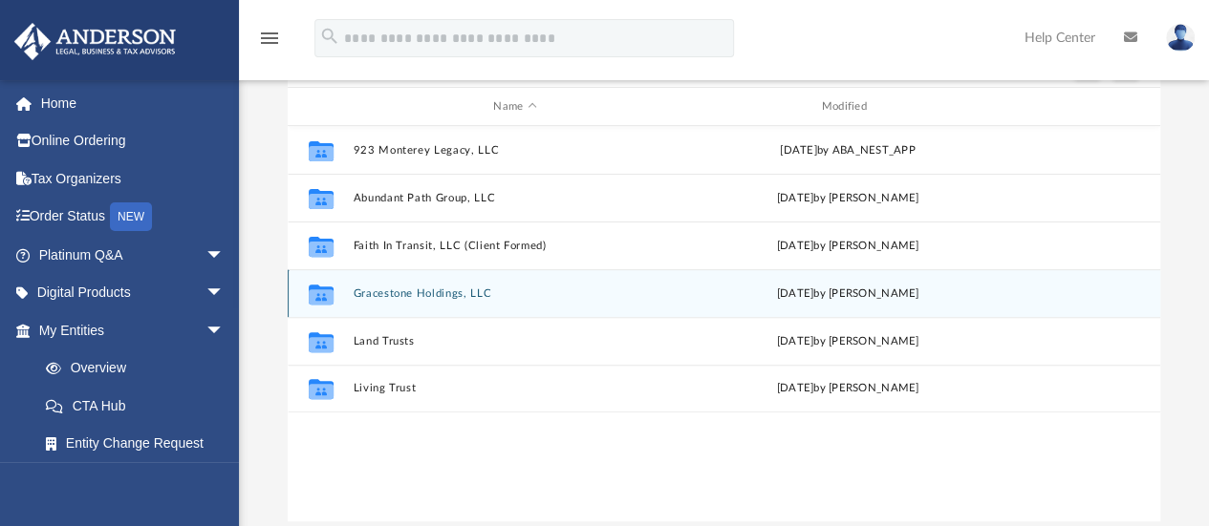
click at [464, 295] on button "Gracestone Holdings, LLC" at bounding box center [515, 294] width 324 height 12
